Goal: Contribute content

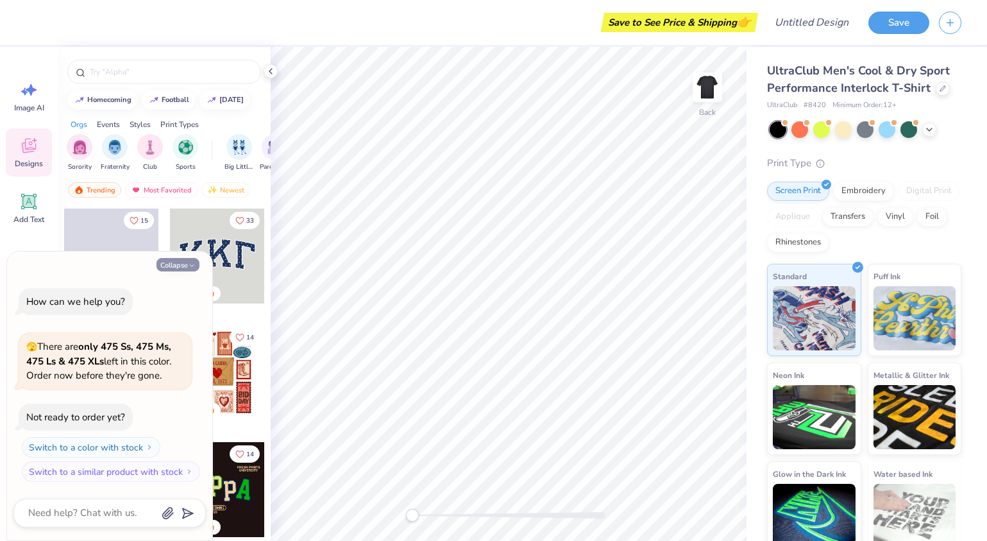
click at [181, 260] on button "Collapse" at bounding box center [177, 264] width 43 height 13
type textarea "x"
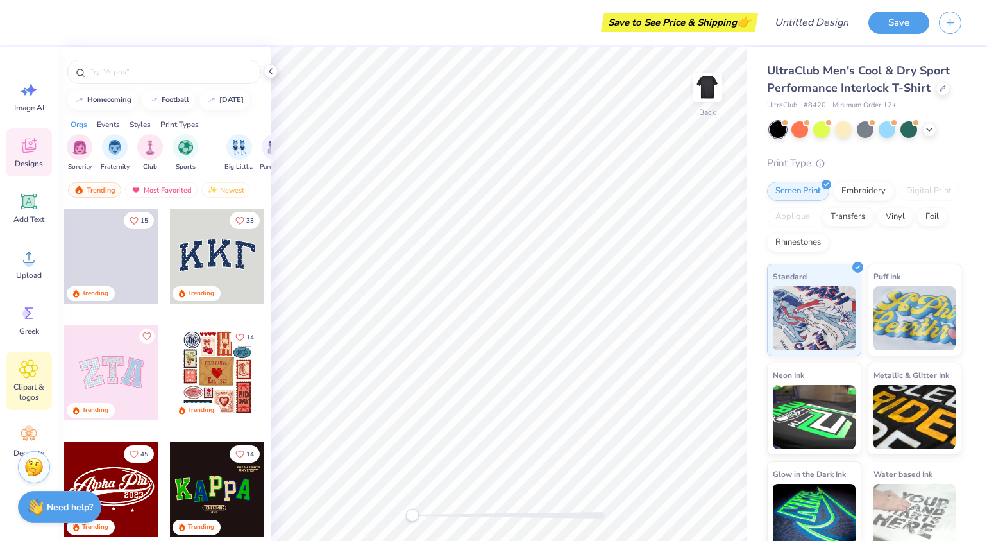
click at [34, 371] on icon at bounding box center [29, 369] width 18 height 18
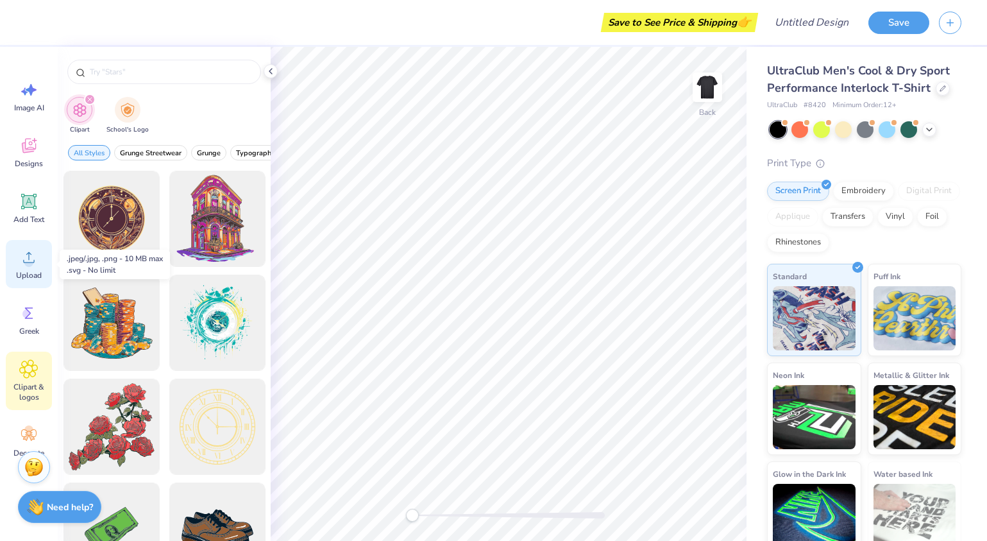
click at [12, 264] on div "Upload" at bounding box center [29, 264] width 46 height 48
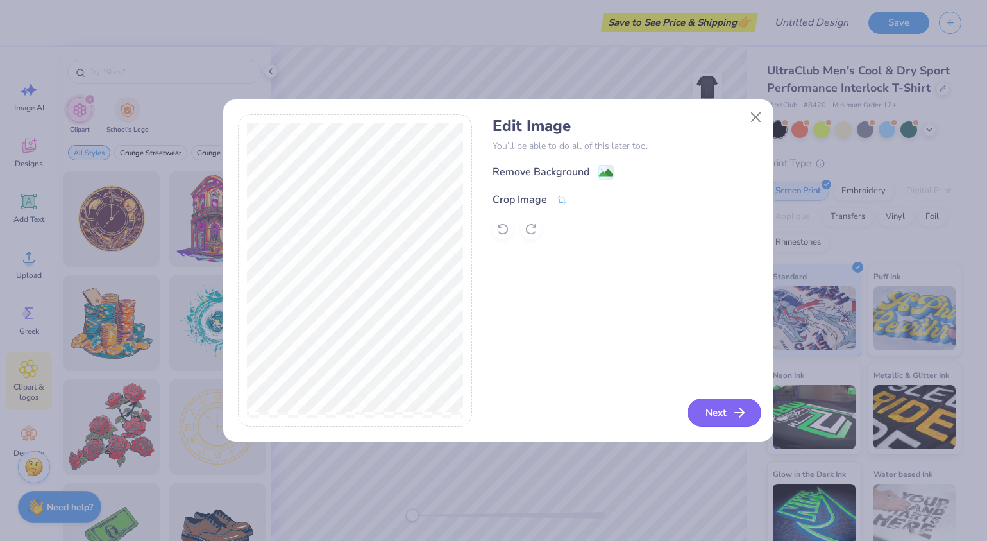
click at [735, 412] on icon "button" at bounding box center [739, 412] width 15 height 15
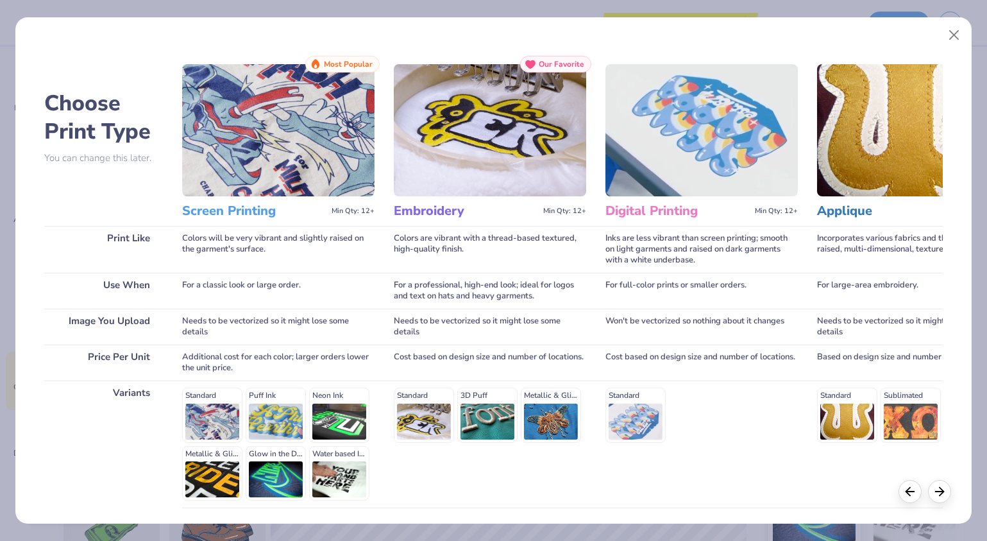
click at [258, 204] on h3 "Screen Printing" at bounding box center [254, 211] width 144 height 17
click at [207, 412] on div "Standard Puff Ink Neon Ink Metallic & Glitter Ink Glow in the Dark Ink Water ba…" at bounding box center [278, 443] width 192 height 113
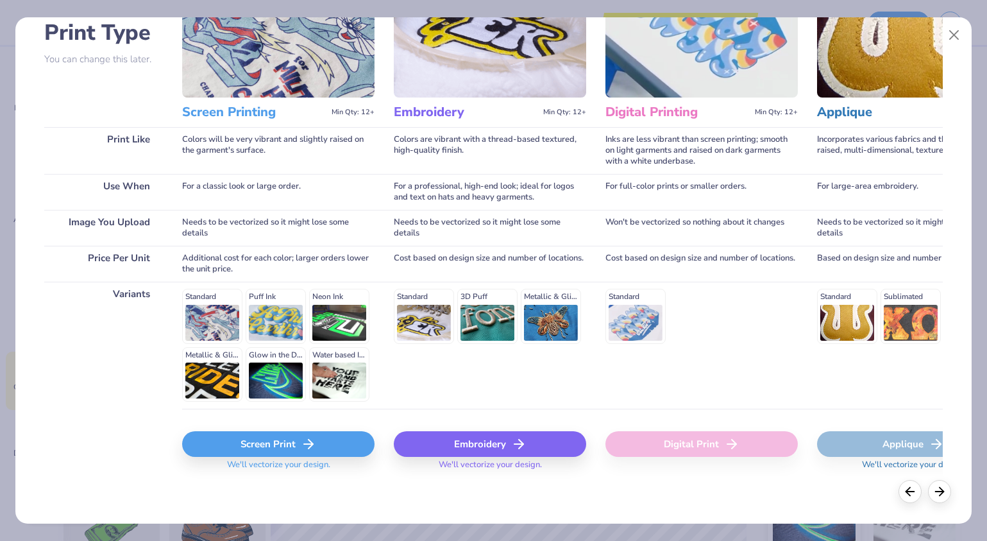
click at [302, 444] on icon at bounding box center [308, 443] width 15 height 15
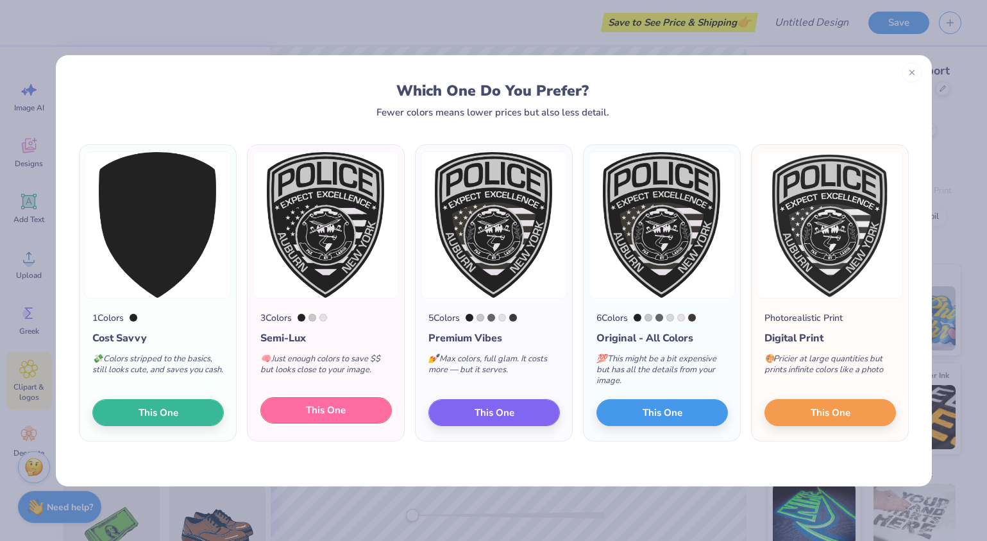
click at [342, 410] on span "This One" at bounding box center [326, 410] width 40 height 15
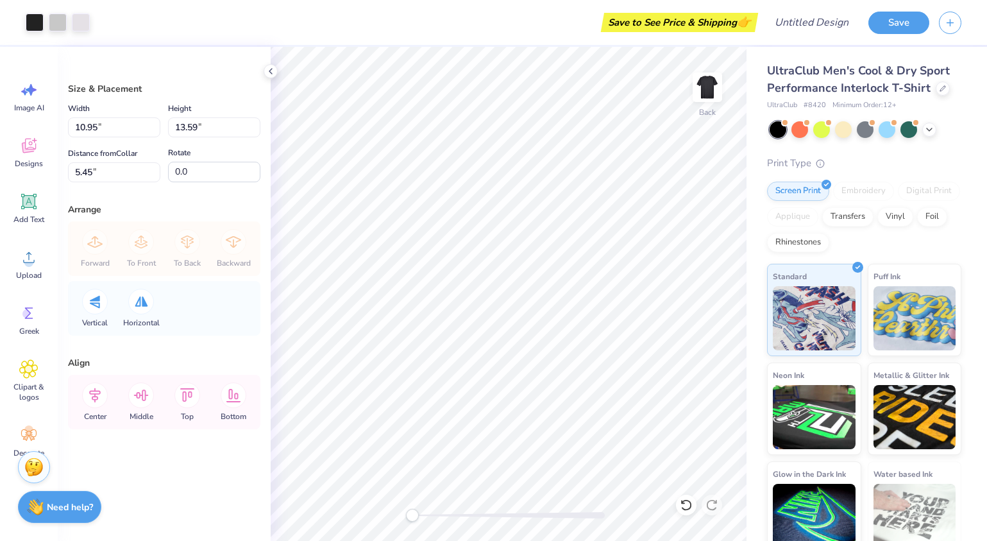
type input "3.11"
type input "3.86"
type input "15.19"
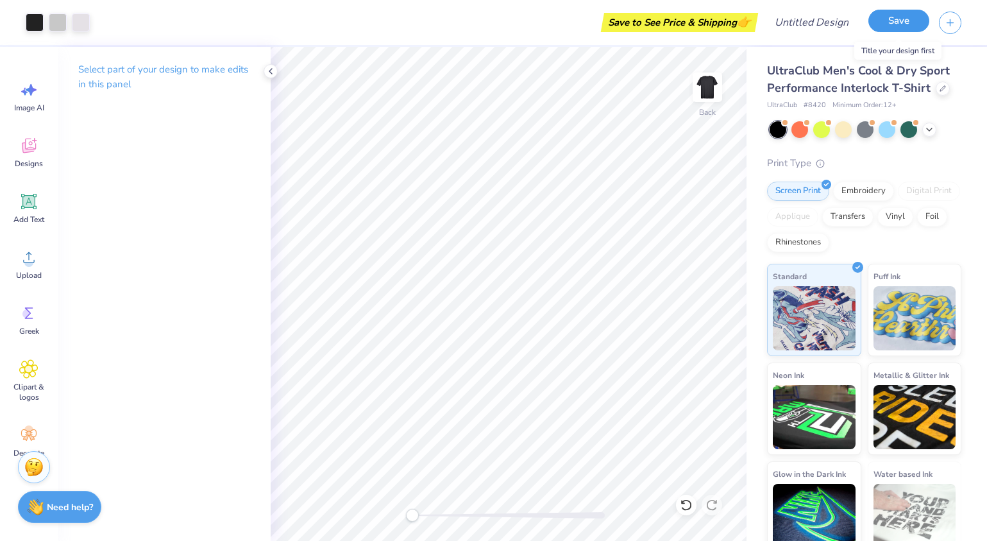
click at [897, 21] on button "Save" at bounding box center [898, 21] width 61 height 22
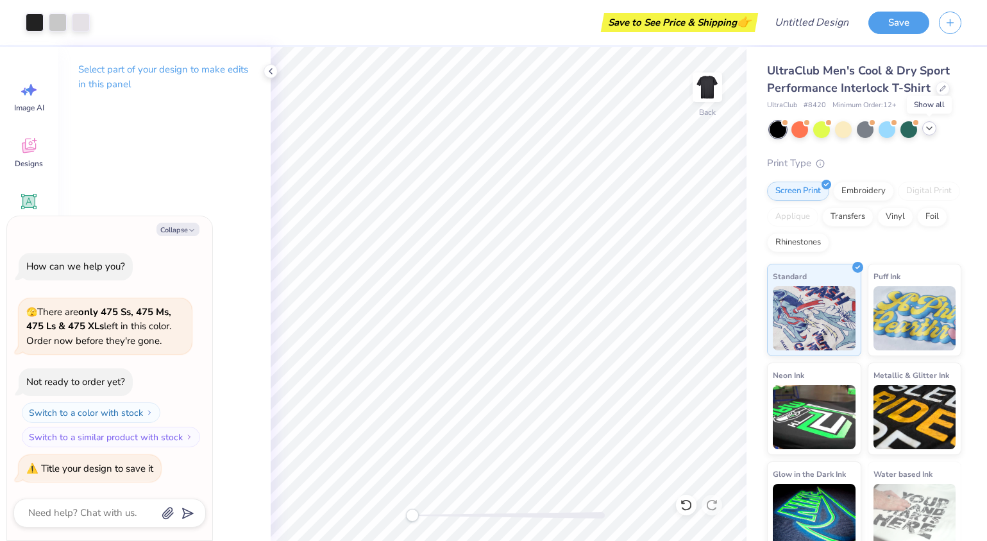
click at [932, 129] on icon at bounding box center [929, 128] width 10 height 10
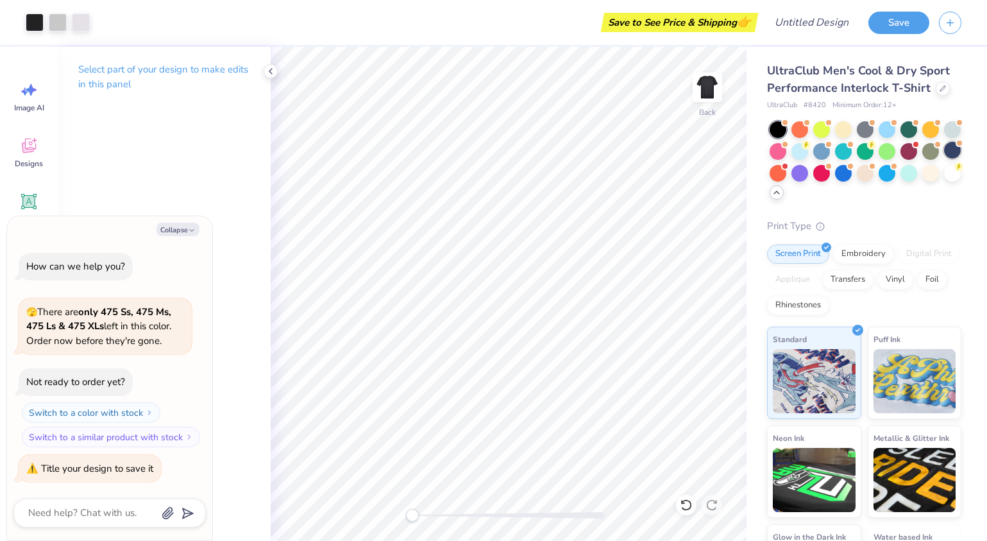
click at [944, 158] on div at bounding box center [952, 150] width 17 height 17
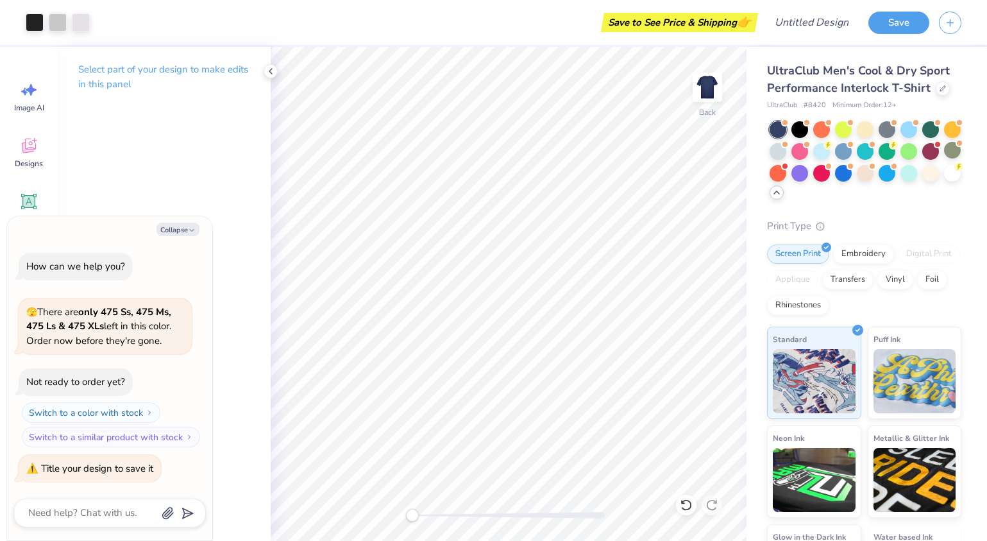
scroll to position [106, 0]
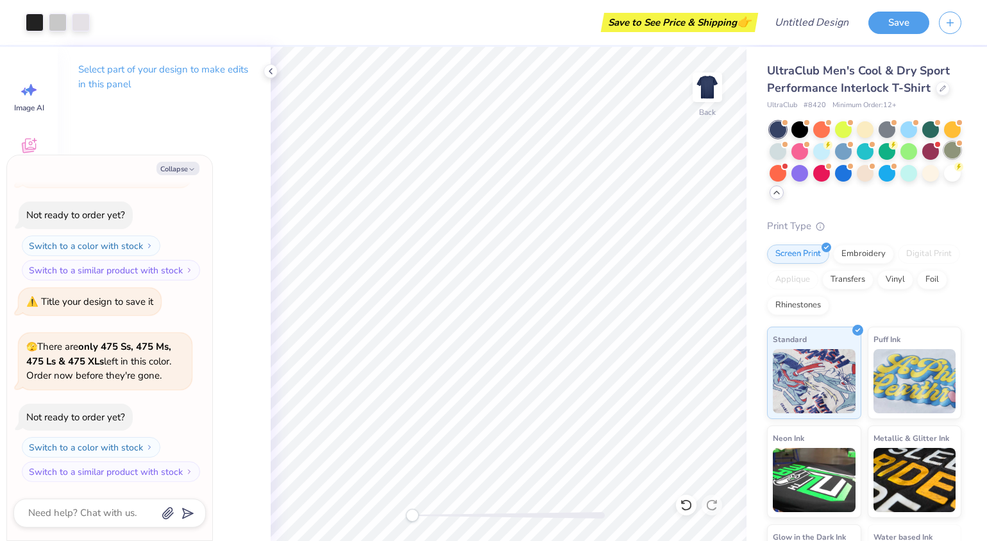
click at [944, 158] on div at bounding box center [952, 150] width 17 height 17
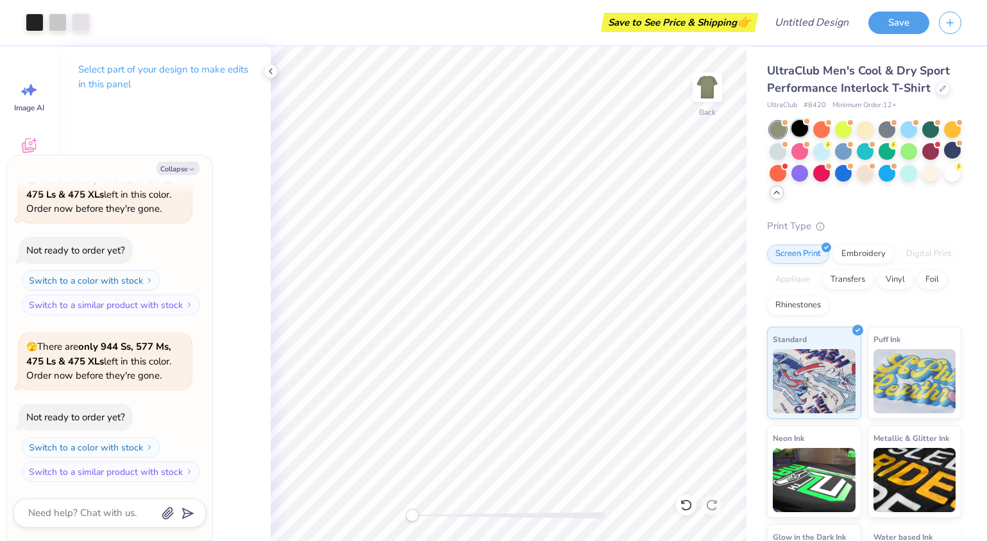
click at [797, 128] on div at bounding box center [799, 128] width 17 height 17
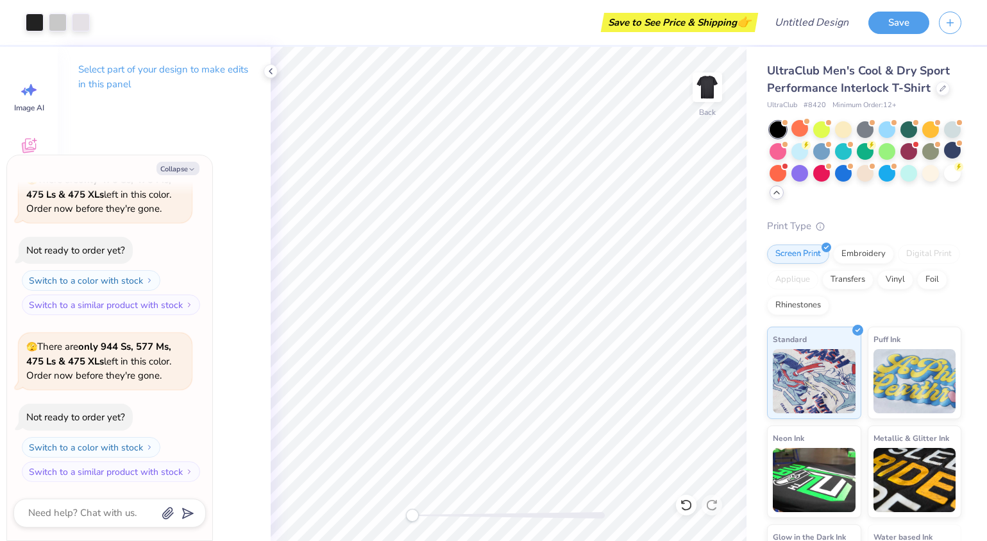
scroll to position [439, 0]
click at [867, 134] on div at bounding box center [865, 128] width 17 height 17
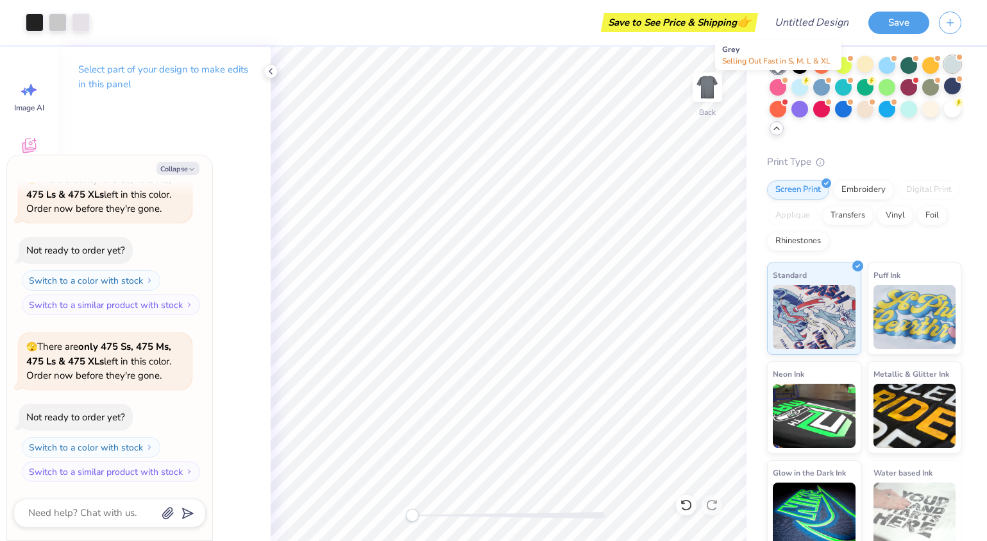
click at [944, 72] on div at bounding box center [952, 64] width 17 height 17
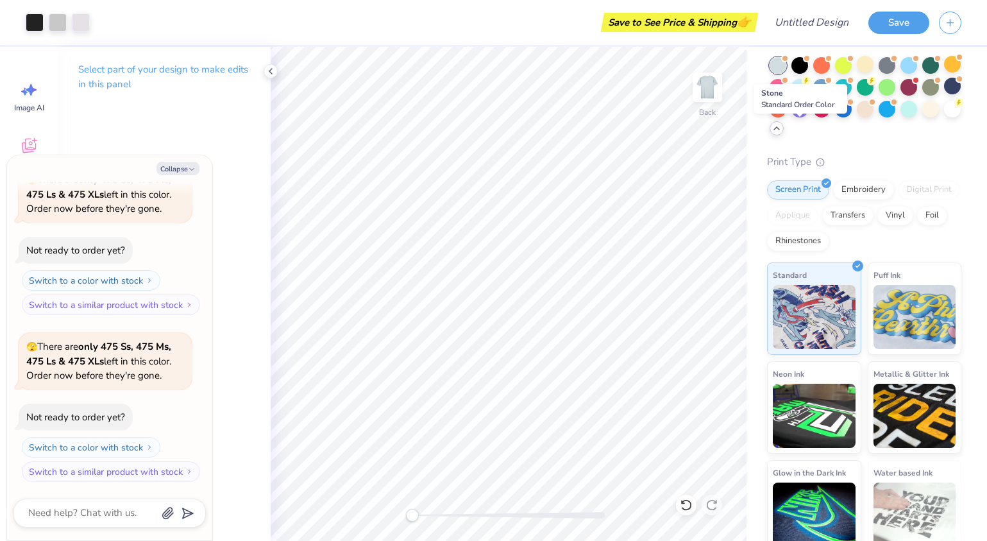
scroll to position [773, 0]
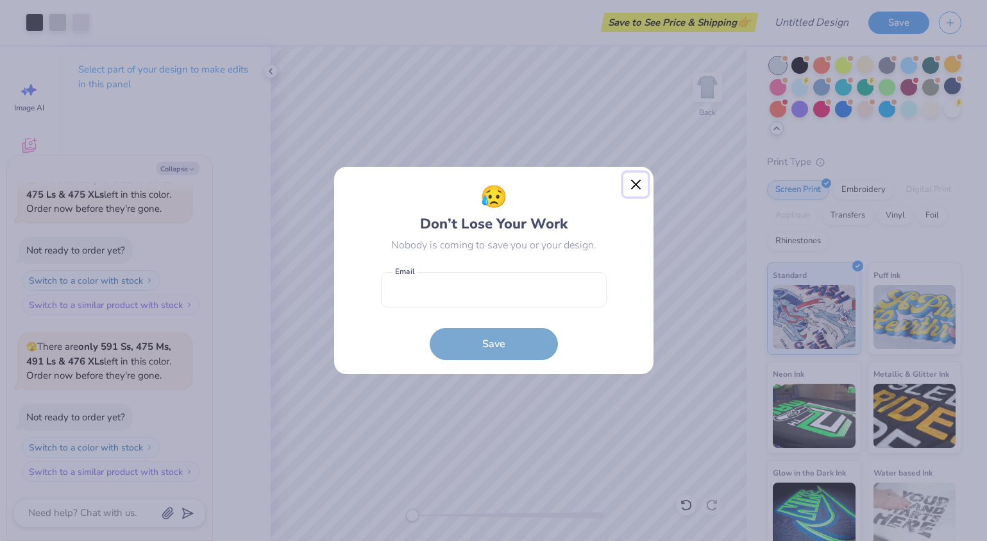
click at [636, 185] on button "Close" at bounding box center [635, 185] width 24 height 24
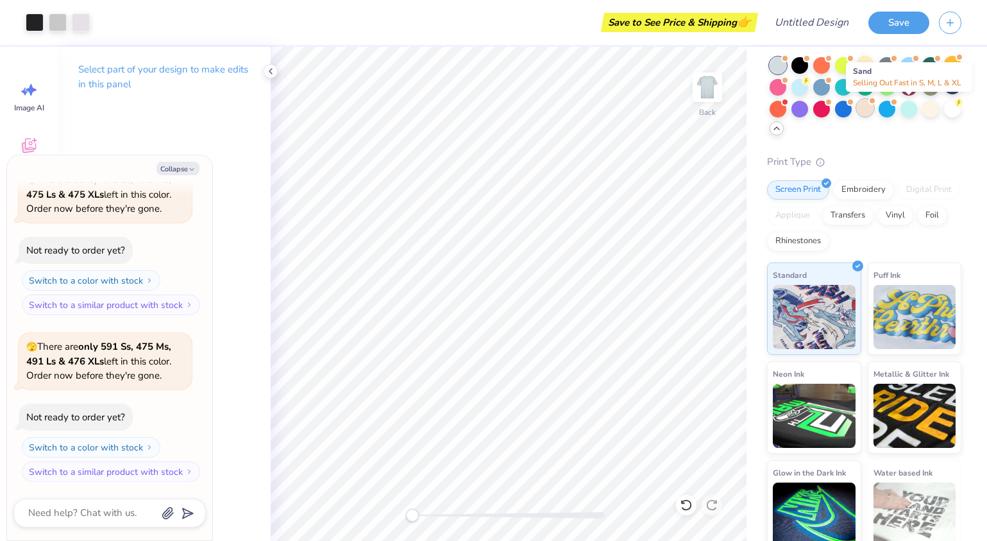
click at [874, 113] on div at bounding box center [865, 107] width 17 height 17
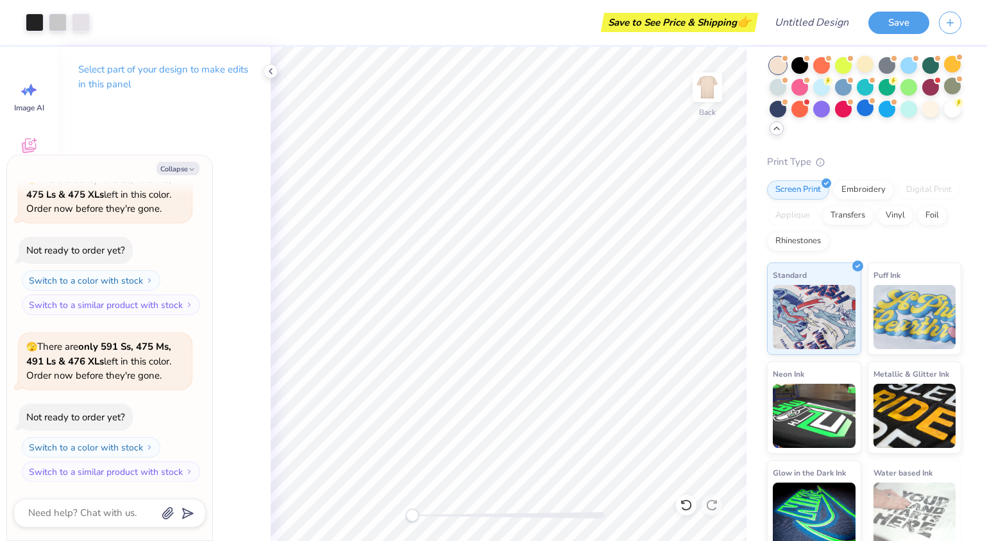
scroll to position [940, 0]
click at [922, 116] on div at bounding box center [930, 107] width 17 height 17
click at [895, 108] on div at bounding box center [887, 107] width 17 height 17
click at [777, 65] on div at bounding box center [778, 65] width 17 height 17
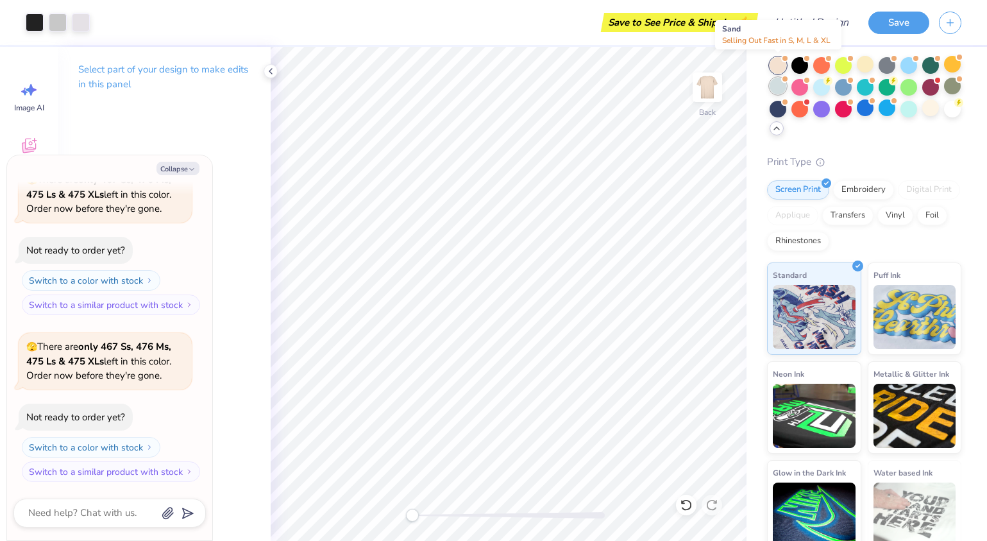
scroll to position [1273, 0]
click at [922, 116] on div at bounding box center [930, 107] width 17 height 17
click at [782, 65] on div at bounding box center [778, 65] width 17 height 17
click at [895, 110] on div at bounding box center [887, 107] width 17 height 17
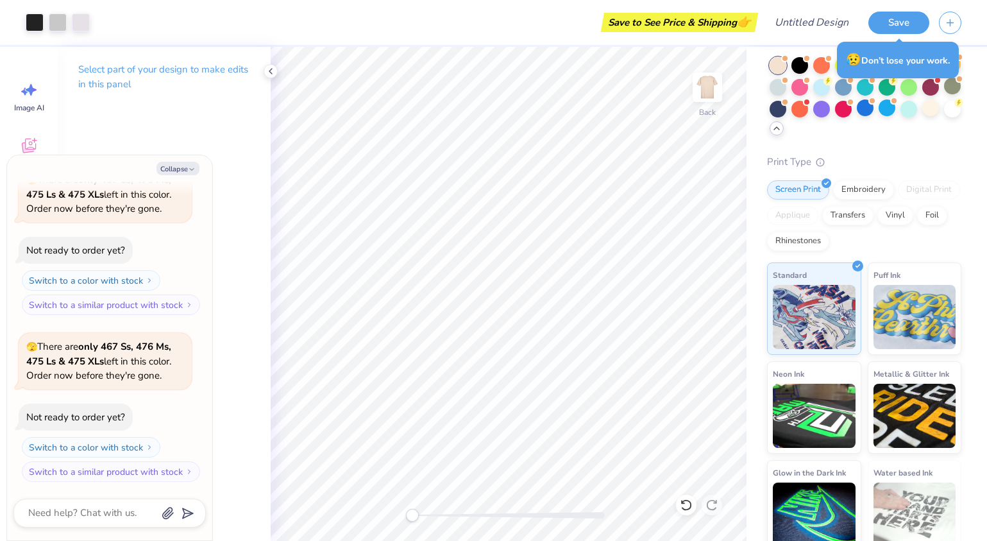
type textarea "x"
